Goal: Check status: Check status

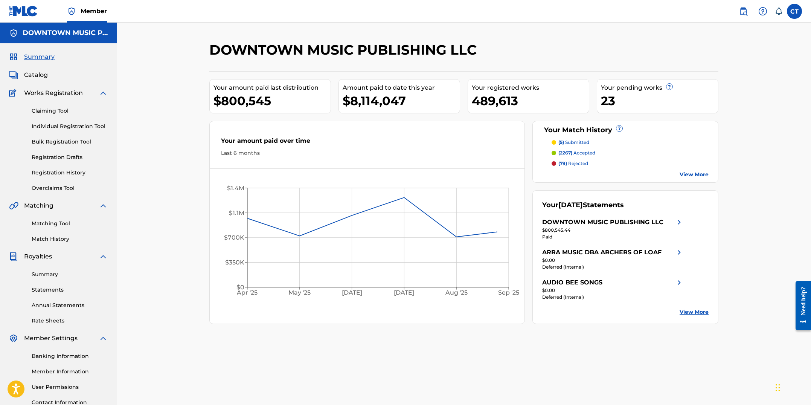
click at [68, 169] on link "Registration History" at bounding box center [70, 173] width 76 height 8
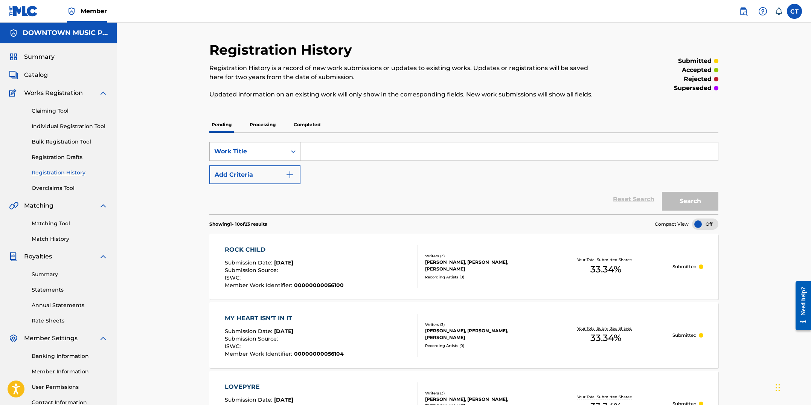
click at [260, 154] on div "Work Title" at bounding box center [248, 151] width 68 height 9
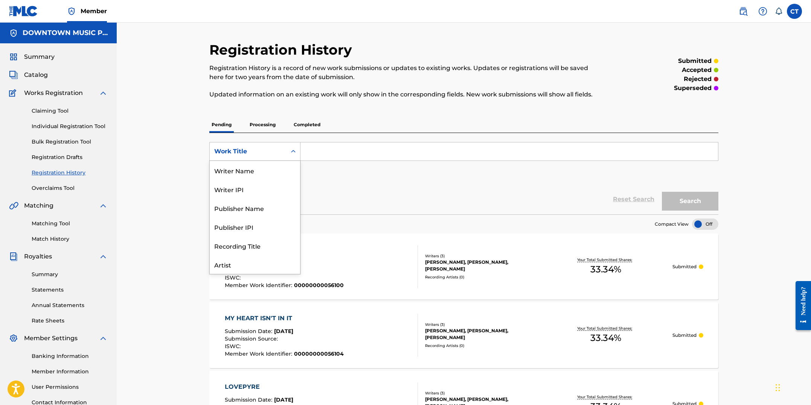
scroll to position [38, 0]
drag, startPoint x: 300, startPoint y: 235, endPoint x: 293, endPoint y: 182, distance: 54.0
click at [293, 181] on div "Writer Name Writer IPI Publisher Name Publisher IPI Recording Title Artist ISRC…" at bounding box center [254, 217] width 91 height 113
click at [312, 149] on input "Search Form" at bounding box center [510, 151] width 418 height 18
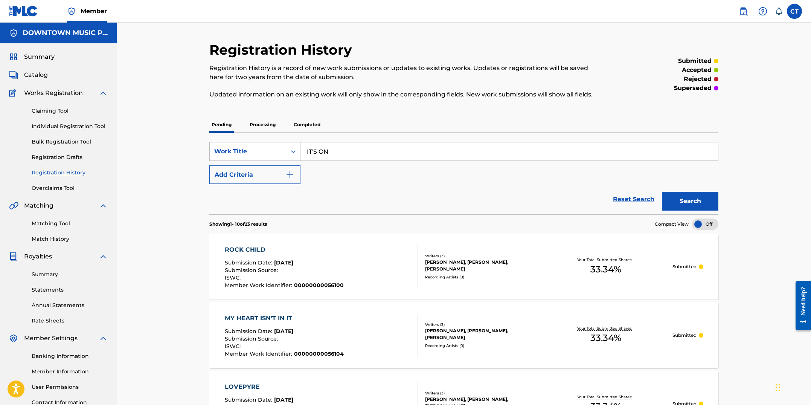
type input "IT'S ON"
click at [662, 192] on button "Search" at bounding box center [690, 201] width 56 height 19
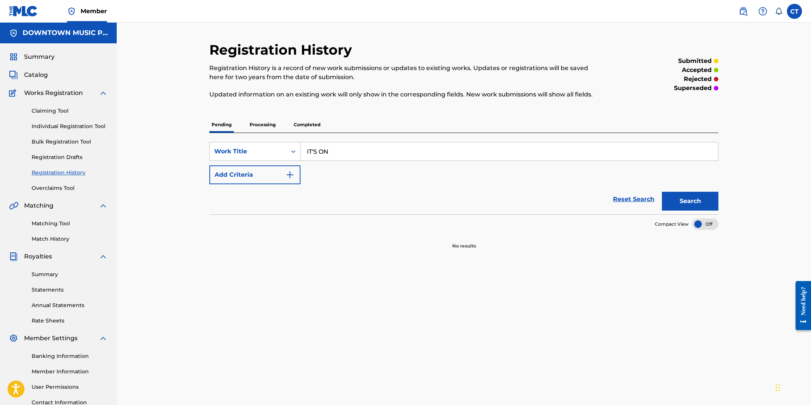
click at [296, 176] on button "Add Criteria" at bounding box center [254, 174] width 91 height 19
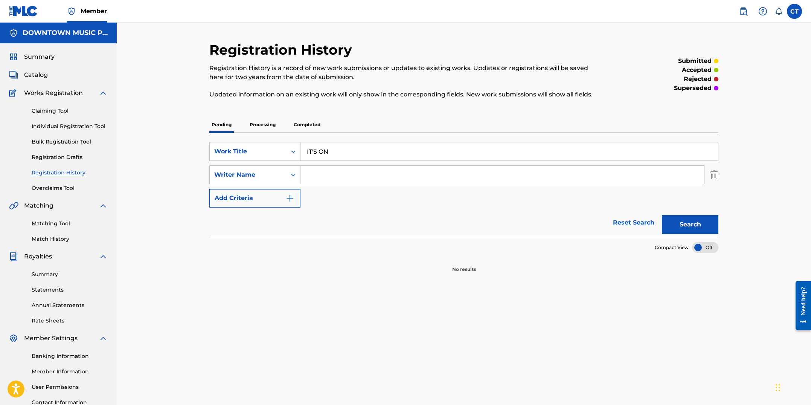
click at [305, 177] on input "Search Form" at bounding box center [503, 175] width 404 height 18
type input "A"
type input "ZAID"
click at [662, 215] on button "Search" at bounding box center [690, 224] width 56 height 19
click at [275, 127] on p "Processing" at bounding box center [262, 125] width 31 height 16
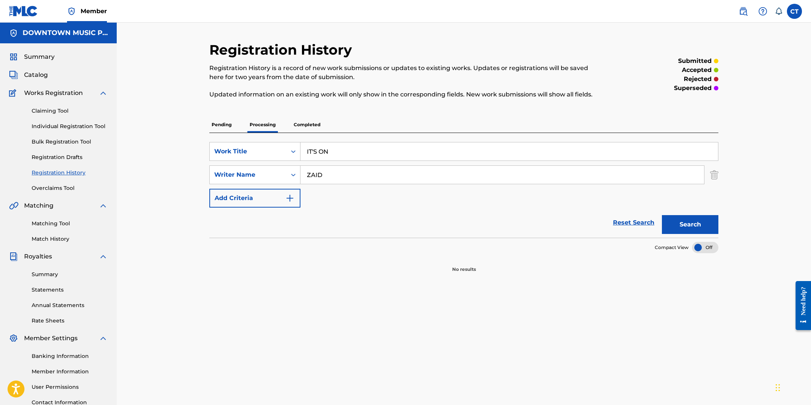
click at [313, 124] on p "Completed" at bounding box center [307, 125] width 31 height 16
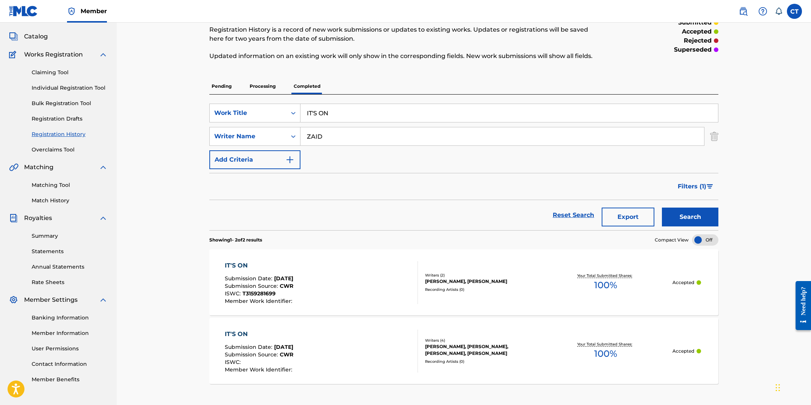
scroll to position [39, 0]
click at [354, 279] on div "IT'S ON Submission Date : [DATE] Submission Source : CWR ISWC : T3159281699 Mem…" at bounding box center [322, 282] width 194 height 43
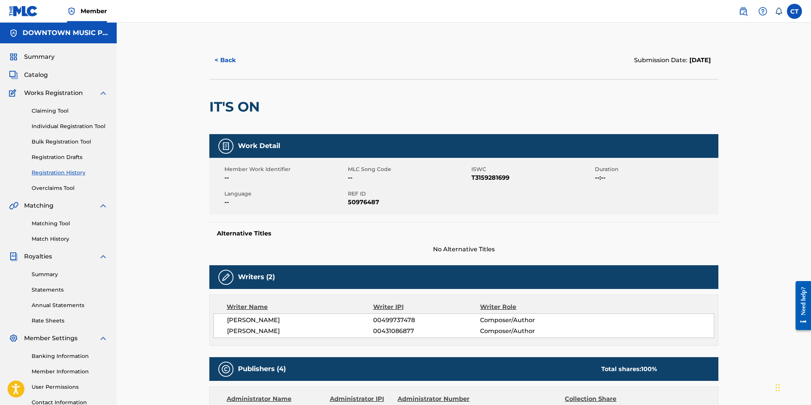
click at [19, 9] on img at bounding box center [23, 11] width 29 height 11
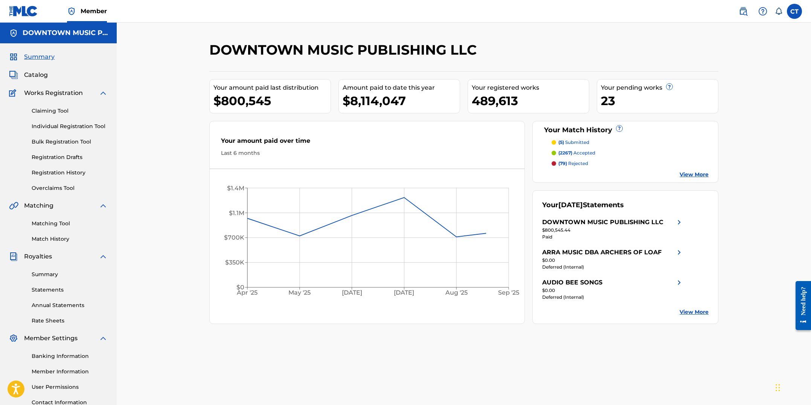
click at [13, 14] on img at bounding box center [23, 11] width 29 height 11
click at [746, 12] on img at bounding box center [743, 11] width 9 height 9
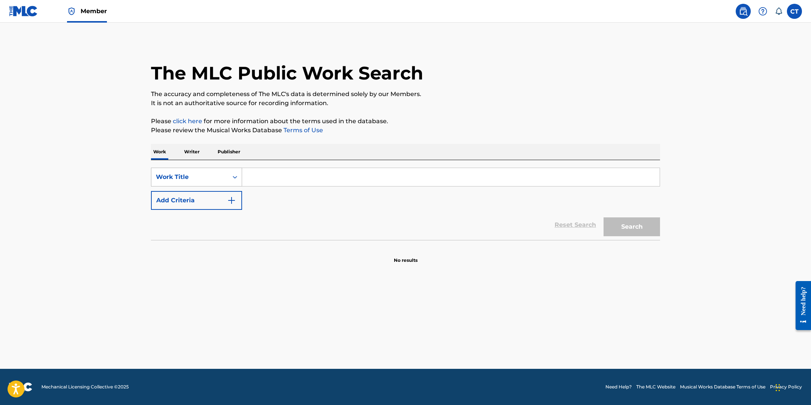
click at [231, 177] on icon "Search Form" at bounding box center [235, 177] width 8 height 8
click at [223, 192] on div "MLC Song Code" at bounding box center [196, 195] width 90 height 19
click at [274, 184] on input "Search Form" at bounding box center [451, 177] width 418 height 18
paste input "IG4R0B"
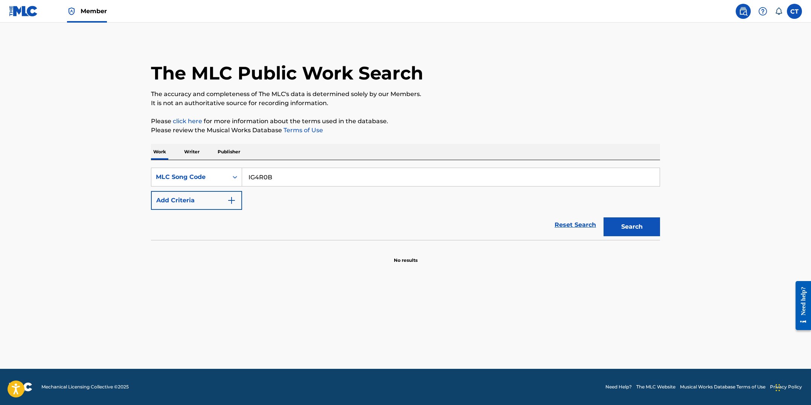
type input "IG4R0B"
click at [604, 217] on button "Search" at bounding box center [632, 226] width 56 height 19
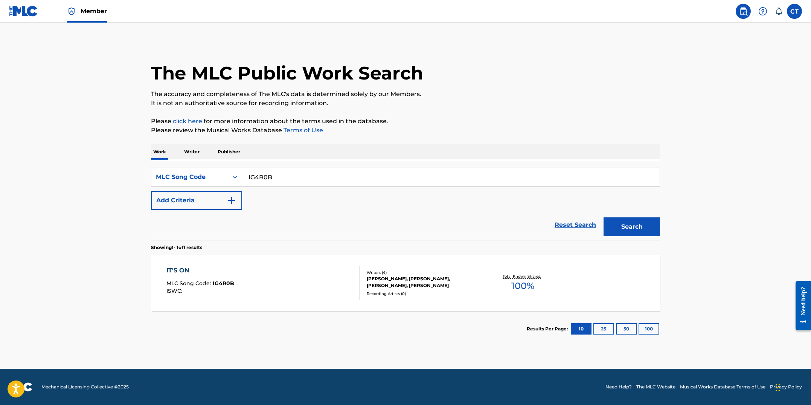
click at [299, 282] on div "IT'S ON MLC Song Code : IG4R0B ISWC :" at bounding box center [263, 283] width 194 height 34
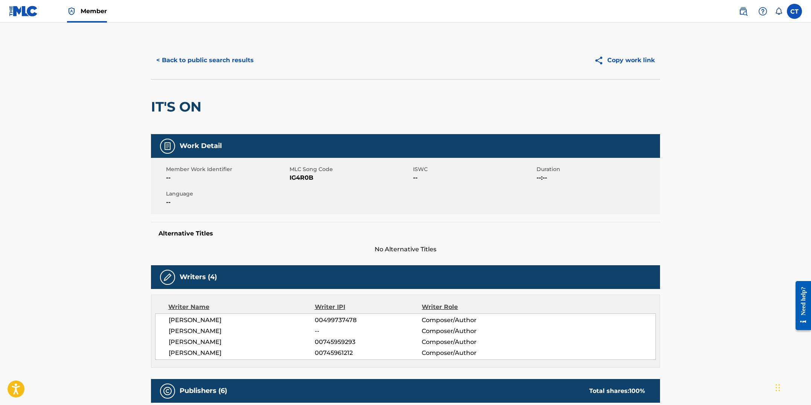
click at [211, 61] on button "< Back to public search results" at bounding box center [205, 60] width 108 height 19
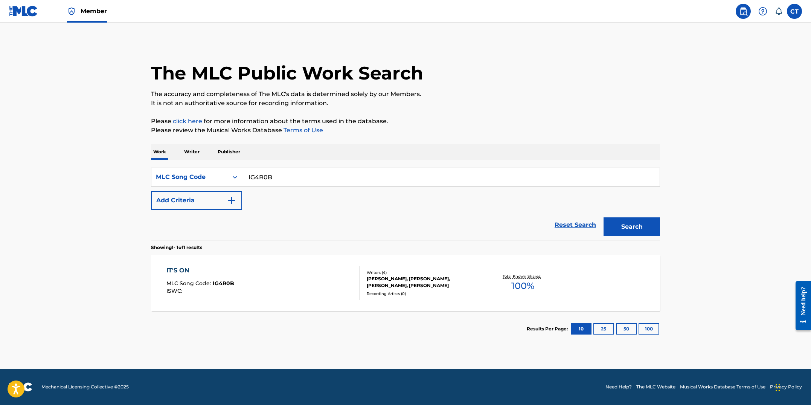
click at [740, 12] on img at bounding box center [743, 11] width 9 height 9
click at [86, 17] on link "Member" at bounding box center [87, 11] width 40 height 22
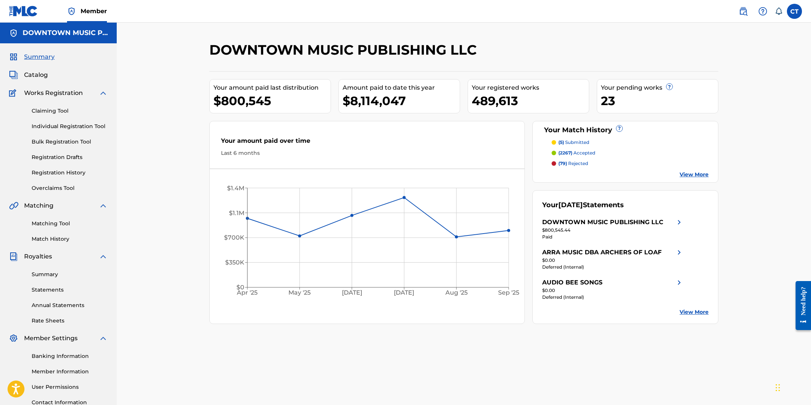
click at [54, 114] on link "Claiming Tool" at bounding box center [70, 111] width 76 height 8
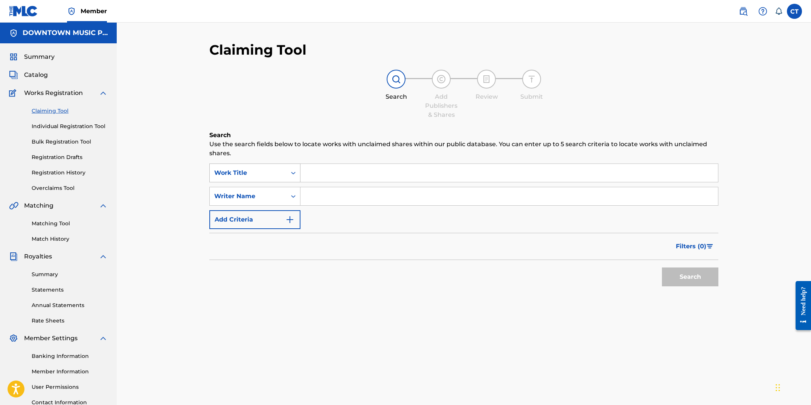
click at [281, 170] on div "Work Title" at bounding box center [248, 172] width 68 height 9
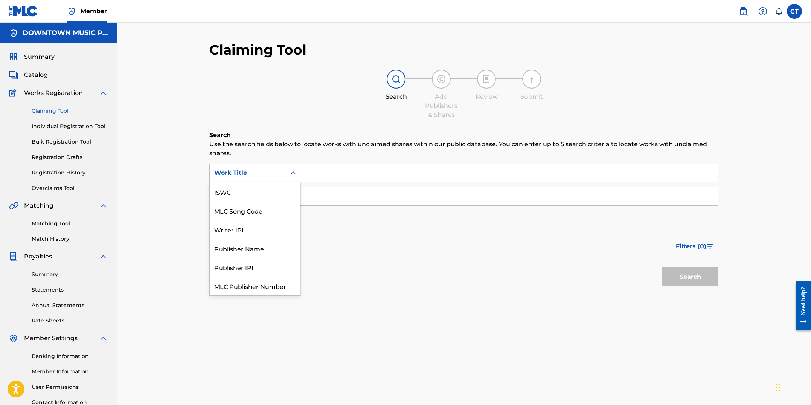
scroll to position [18, 0]
click at [274, 196] on div "MLC Song Code" at bounding box center [255, 192] width 90 height 19
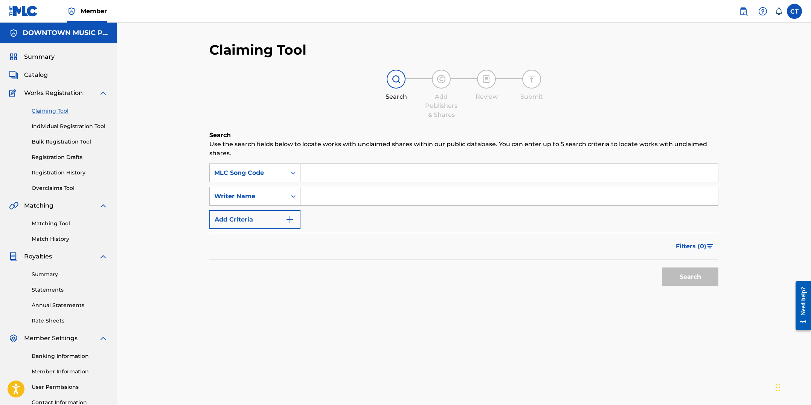
click at [342, 175] on input "Search Form" at bounding box center [510, 173] width 418 height 18
paste input "IG4R0B"
type input "IG4R0B"
click at [662, 267] on button "Search" at bounding box center [690, 276] width 56 height 19
click at [55, 170] on link "Registration History" at bounding box center [70, 173] width 76 height 8
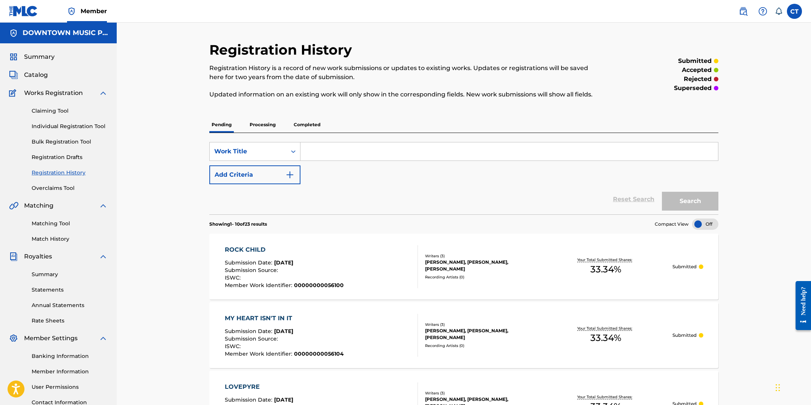
click at [307, 128] on p "Completed" at bounding box center [307, 125] width 31 height 16
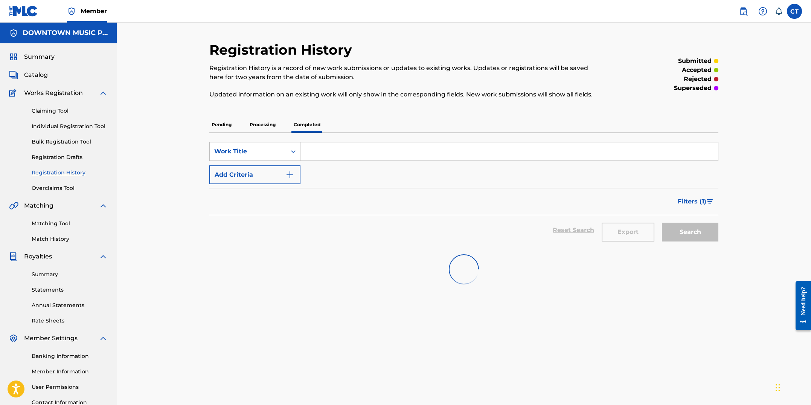
click at [314, 151] on input "Search Form" at bounding box center [510, 151] width 418 height 18
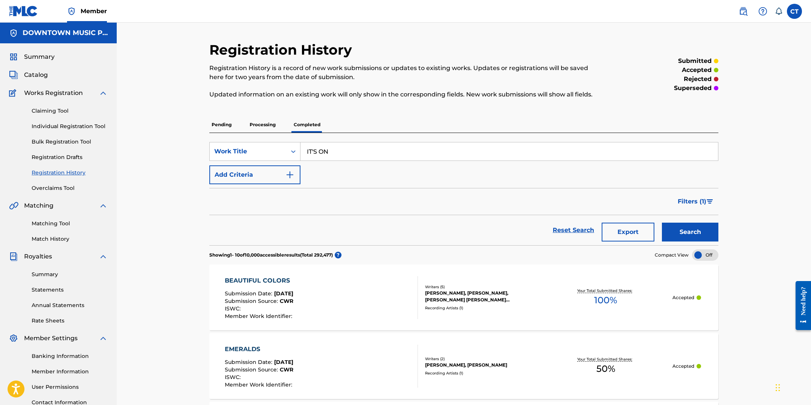
type input "IT'S ON"
click at [679, 236] on button "Search" at bounding box center [690, 232] width 56 height 19
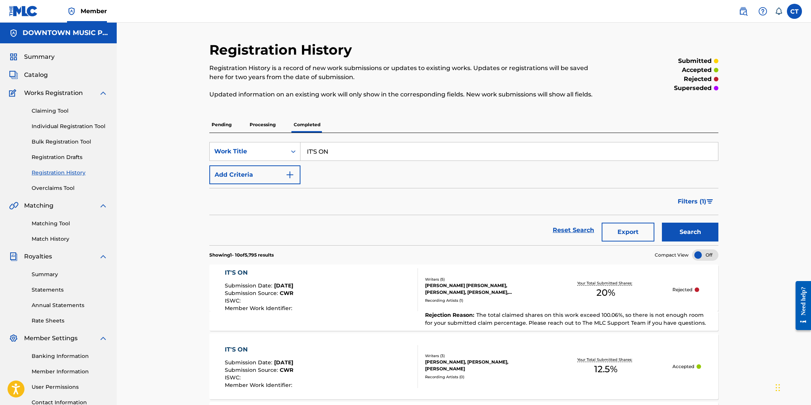
click at [291, 177] on img "Search Form" at bounding box center [290, 174] width 9 height 9
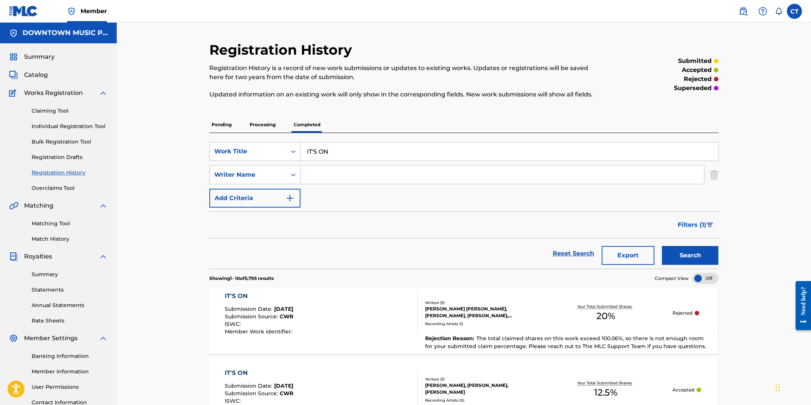
click at [311, 178] on input "Search Form" at bounding box center [503, 175] width 404 height 18
type input "ZAID"
click at [662, 246] on button "Search" at bounding box center [690, 255] width 56 height 19
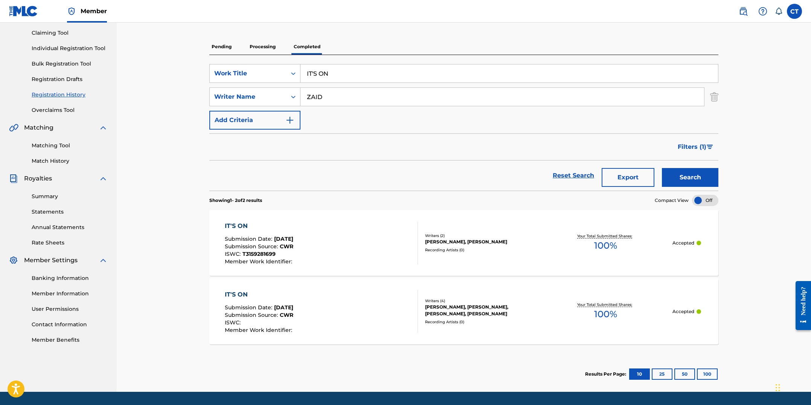
scroll to position [88, 0]
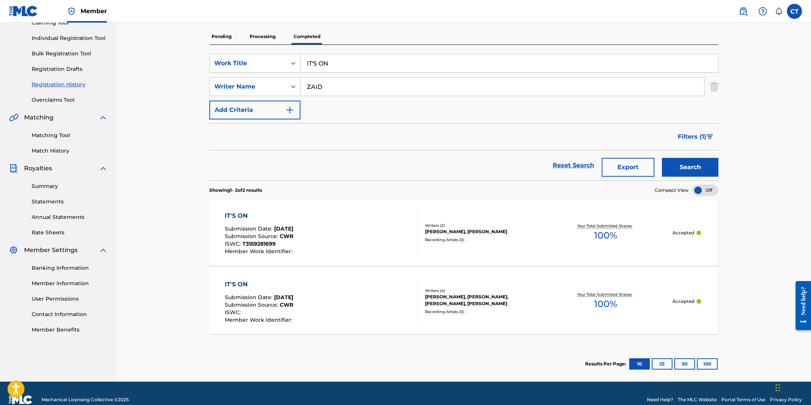
click at [329, 248] on div "IT'S ON Submission Date : [DATE] Submission Source : CWR ISWC : T3159281699 Mem…" at bounding box center [322, 232] width 194 height 43
